Goal: Communication & Community: Connect with others

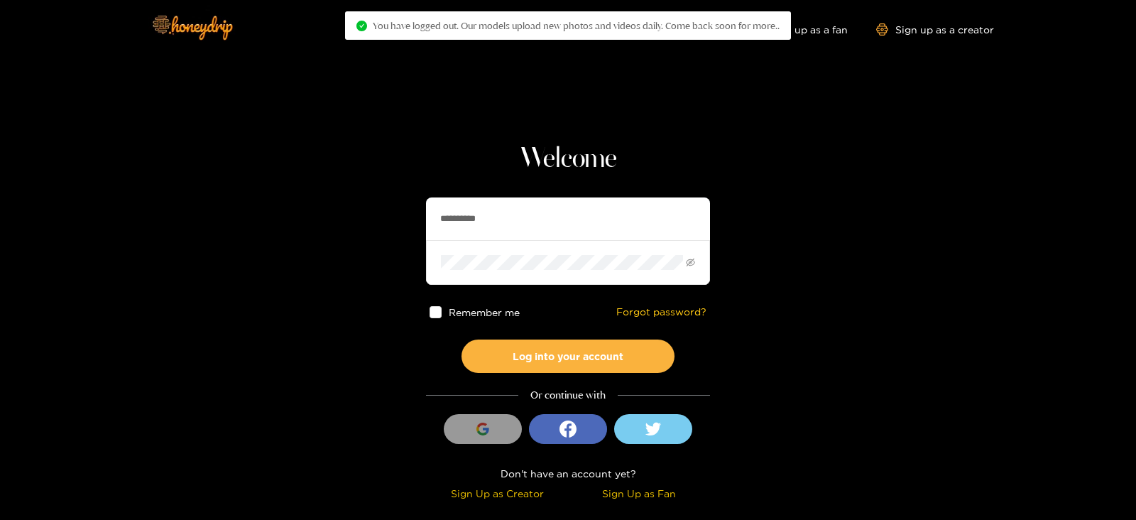
drag, startPoint x: 523, startPoint y: 212, endPoint x: 328, endPoint y: 246, distance: 197.6
click at [328, 246] on section "**********" at bounding box center [568, 252] width 1136 height 505
type input "*********"
click at [462, 340] on button "Log into your account" at bounding box center [568, 356] width 213 height 33
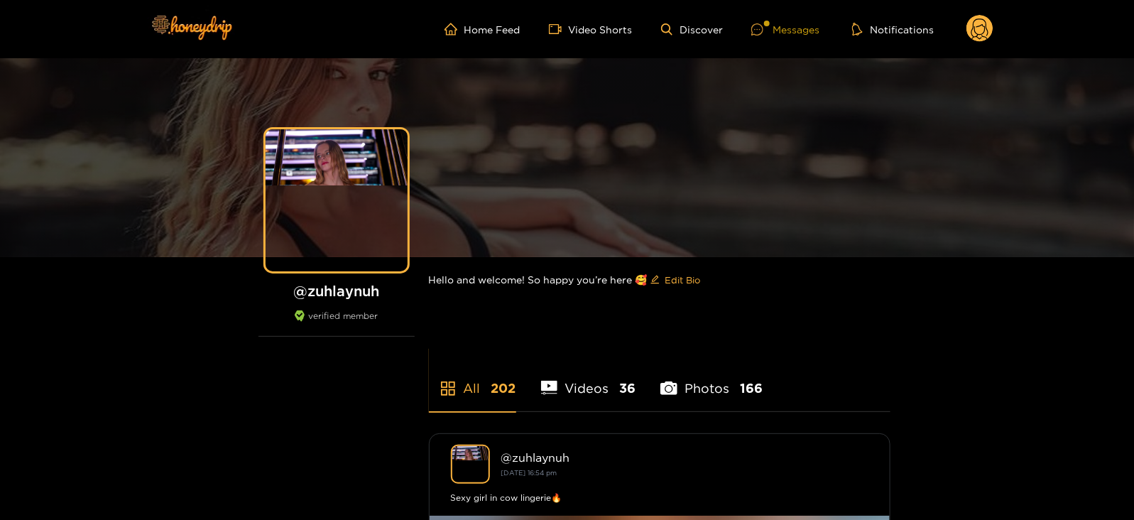
click at [764, 28] on icon at bounding box center [757, 29] width 12 height 12
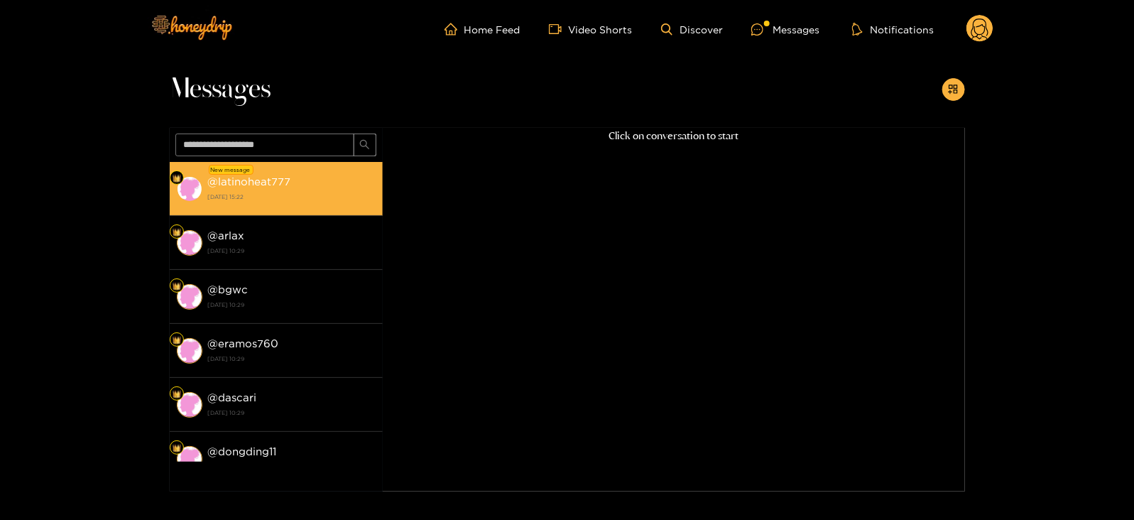
click at [294, 206] on li "New message @ latinoheat777 [DATE] 15:22" at bounding box center [276, 189] width 213 height 54
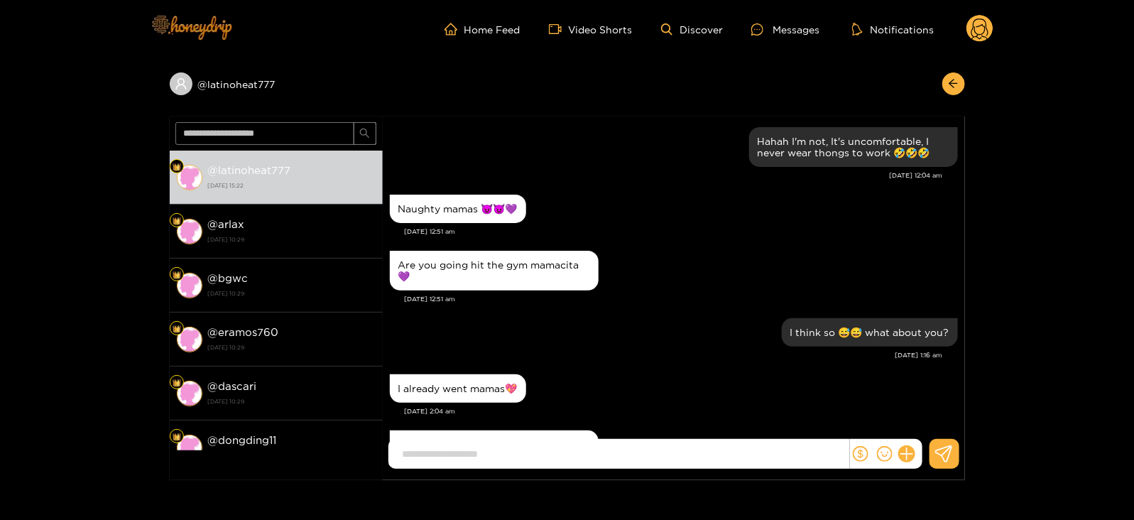
scroll to position [1360, 0]
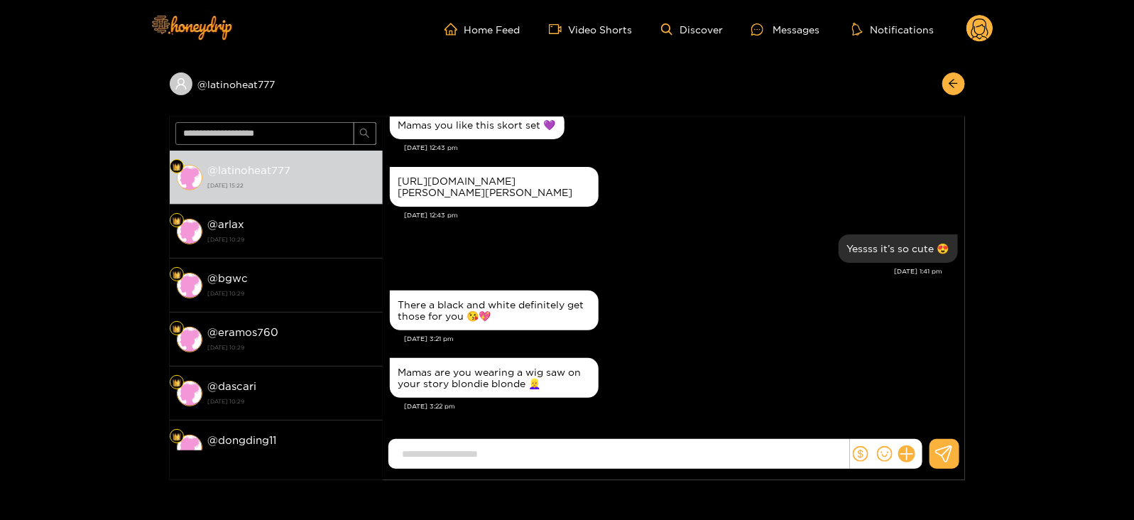
click at [515, 450] on input at bounding box center [623, 454] width 454 height 23
click at [963, 22] on ul "Home Feed Video Shorts Discover Messages Notifications" at bounding box center [719, 29] width 549 height 28
click at [965, 23] on ul "Home Feed Video Shorts Discover Messages Notifications" at bounding box center [719, 29] width 549 height 28
click at [970, 26] on circle at bounding box center [980, 28] width 27 height 27
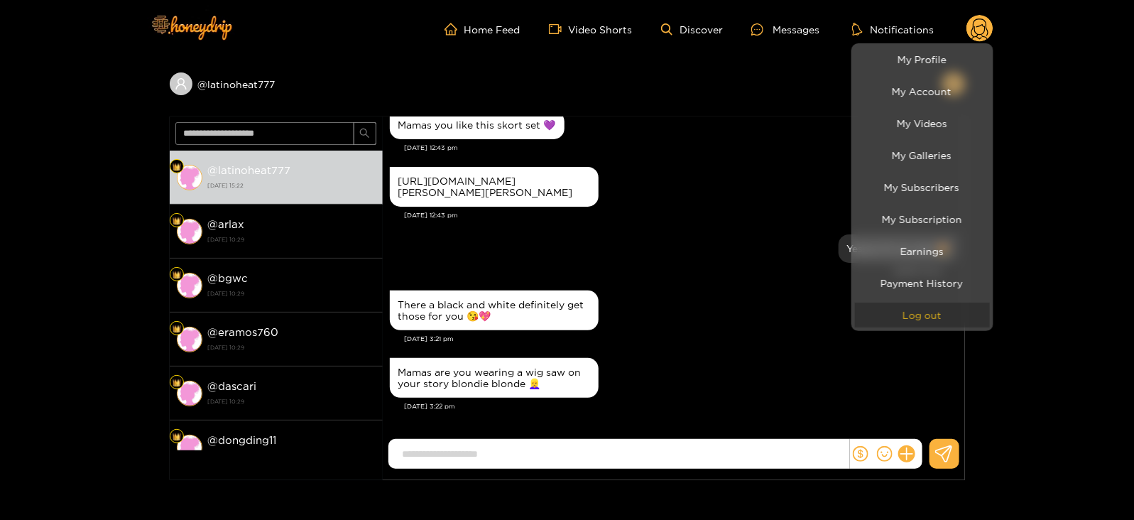
click at [916, 316] on button "Log out" at bounding box center [922, 315] width 135 height 25
